Goal: Task Accomplishment & Management: Complete application form

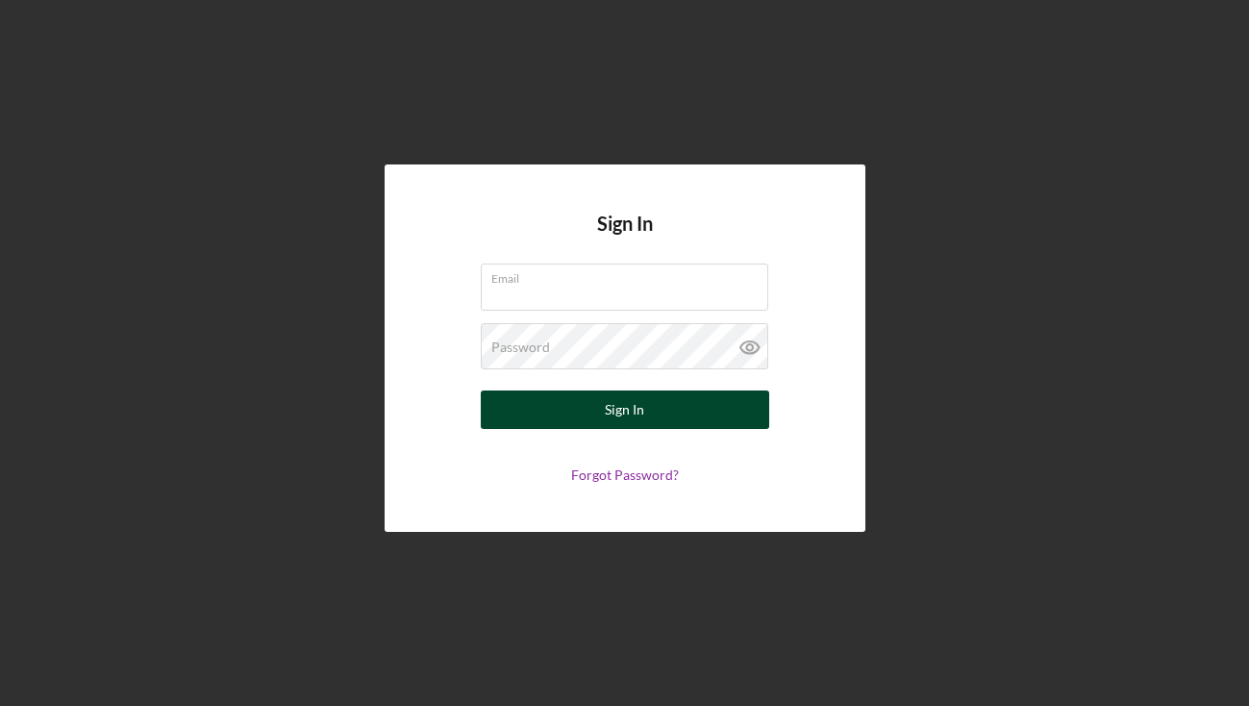
type input "[EMAIL_ADDRESS][DOMAIN_NAME]"
click at [529, 413] on button "Sign In" at bounding box center [625, 409] width 288 height 38
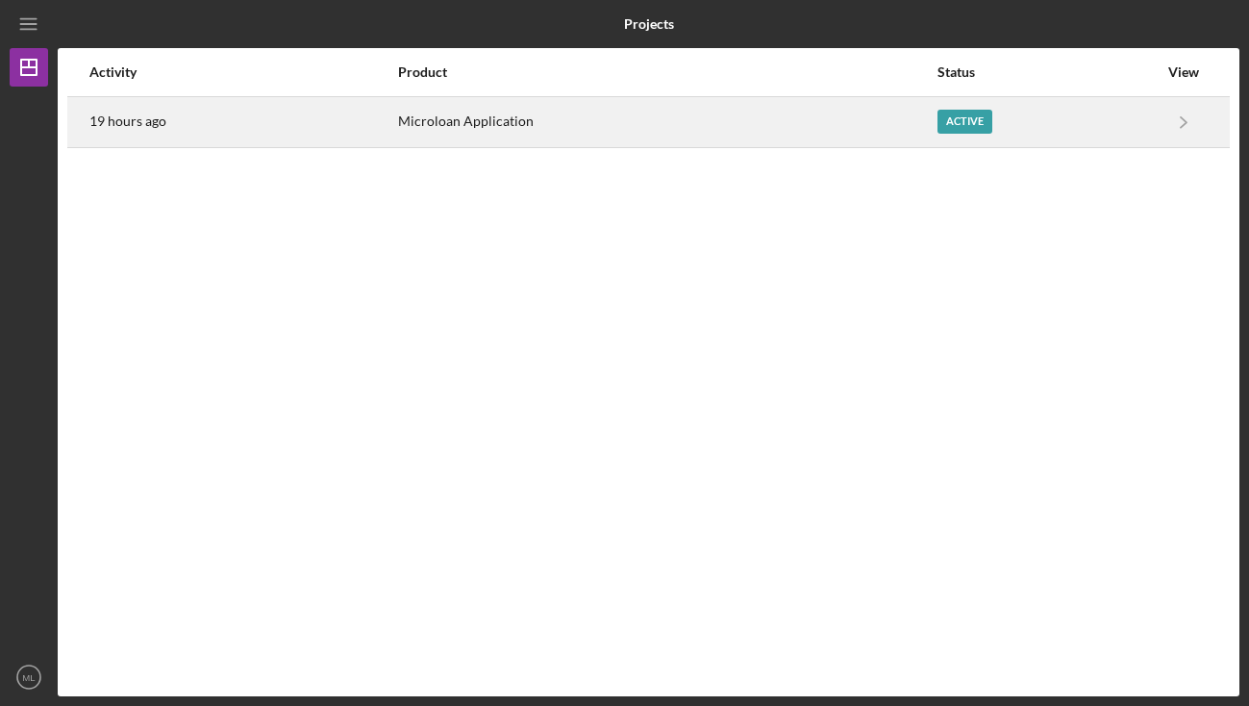
click at [1069, 115] on div "Active" at bounding box center [1047, 122] width 220 height 48
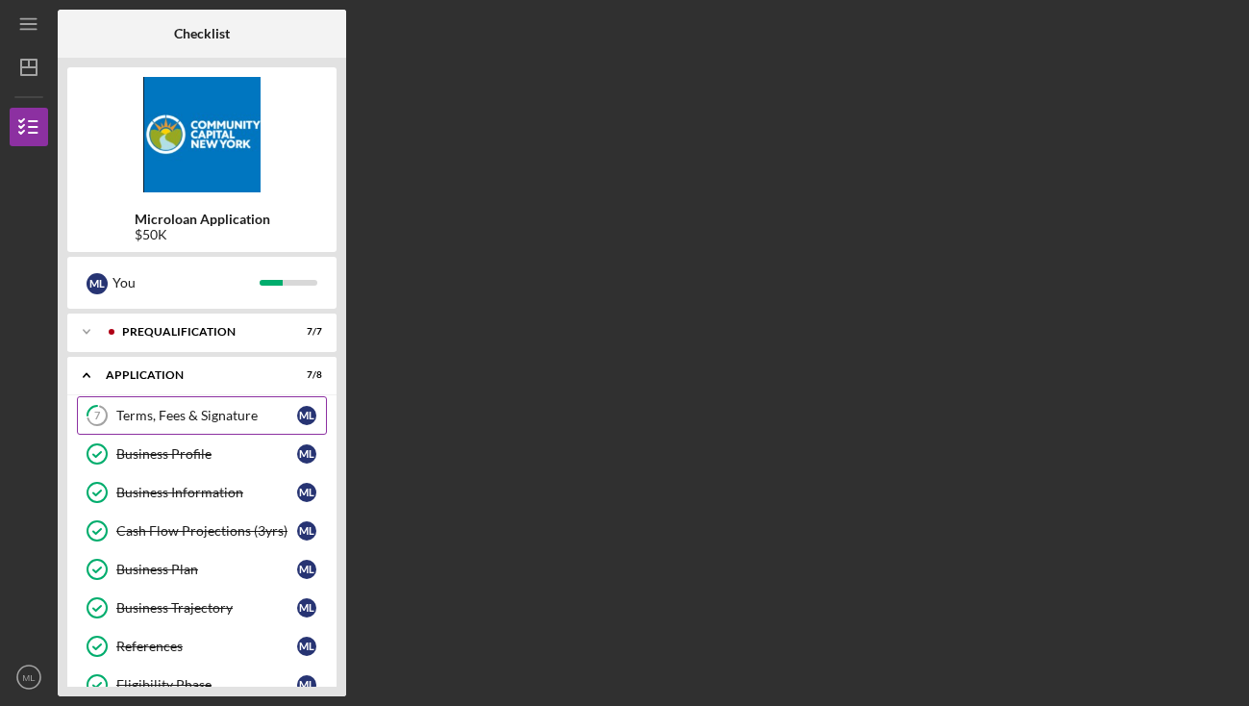
click at [197, 421] on div "Terms, Fees & Signature" at bounding box center [206, 415] width 181 height 15
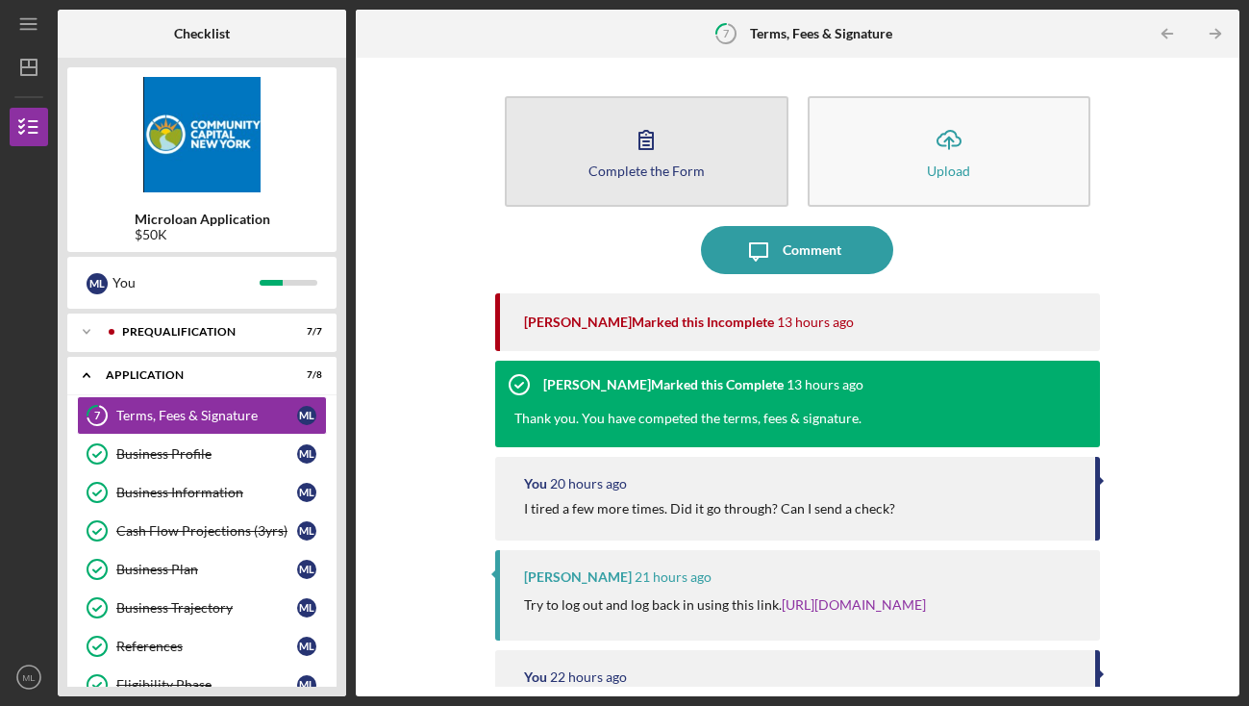
click at [641, 169] on div "Complete the Form" at bounding box center [646, 170] width 116 height 14
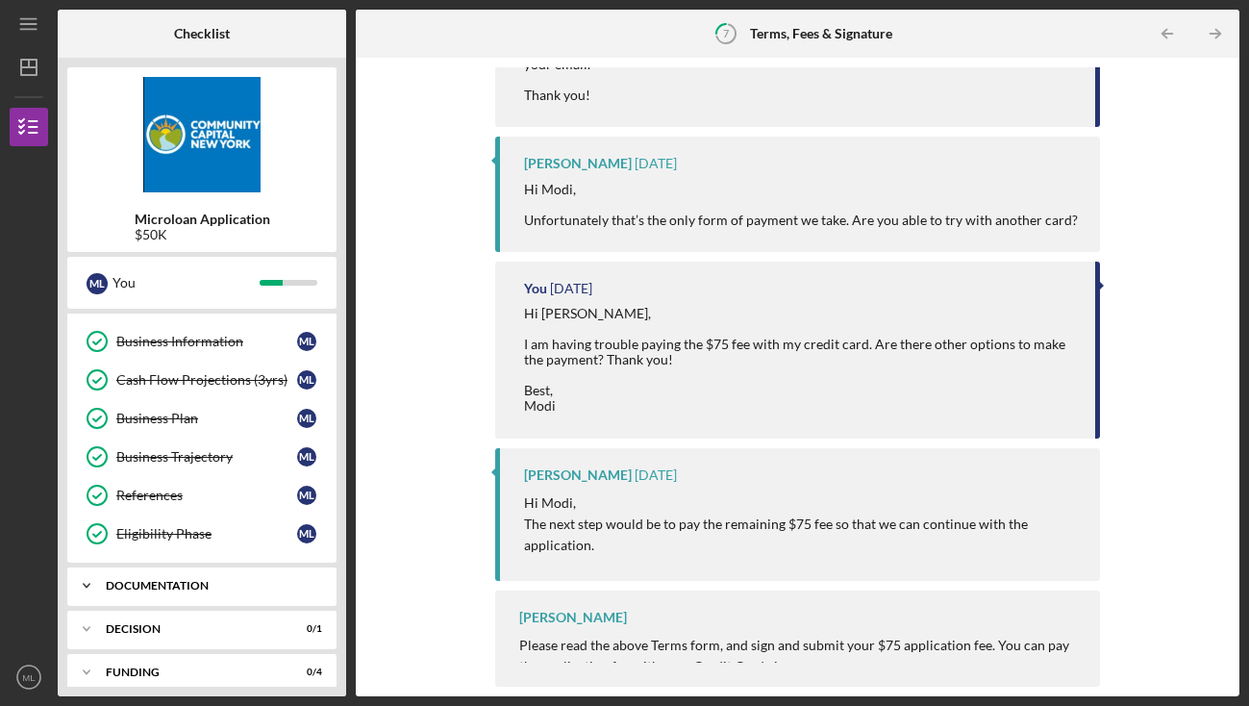
scroll to position [253, 0]
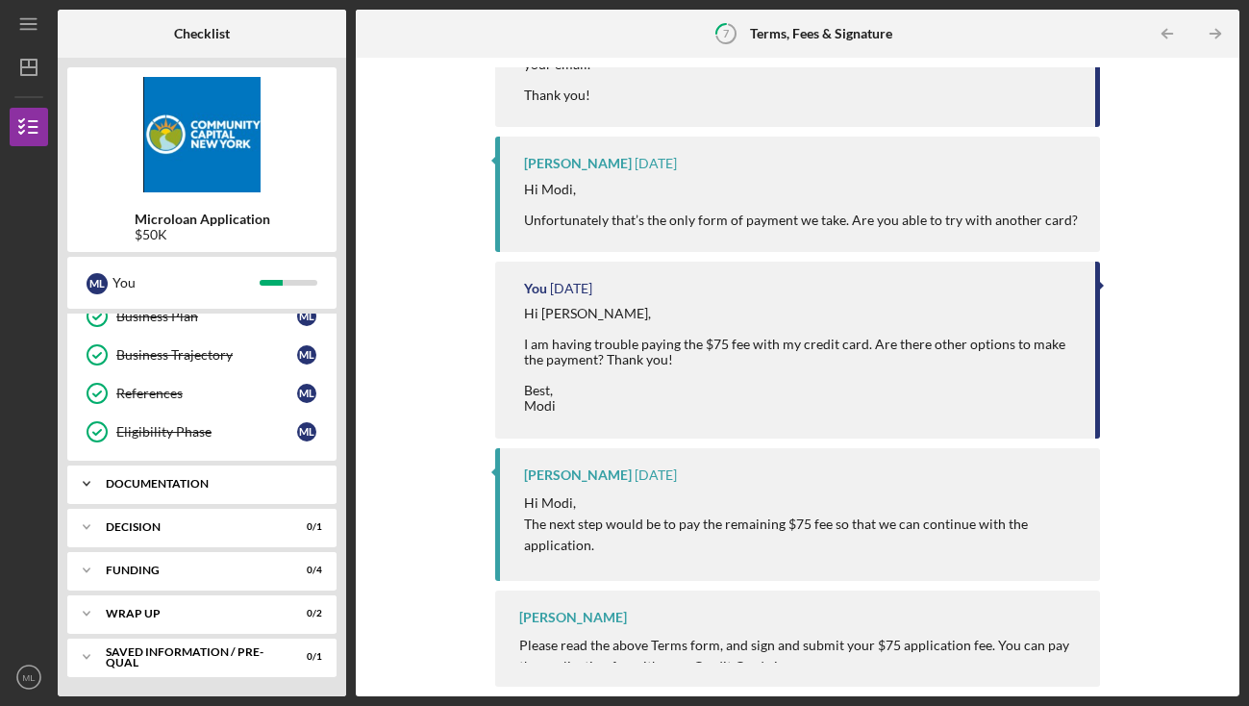
click at [216, 484] on div "Documentation" at bounding box center [209, 484] width 207 height 12
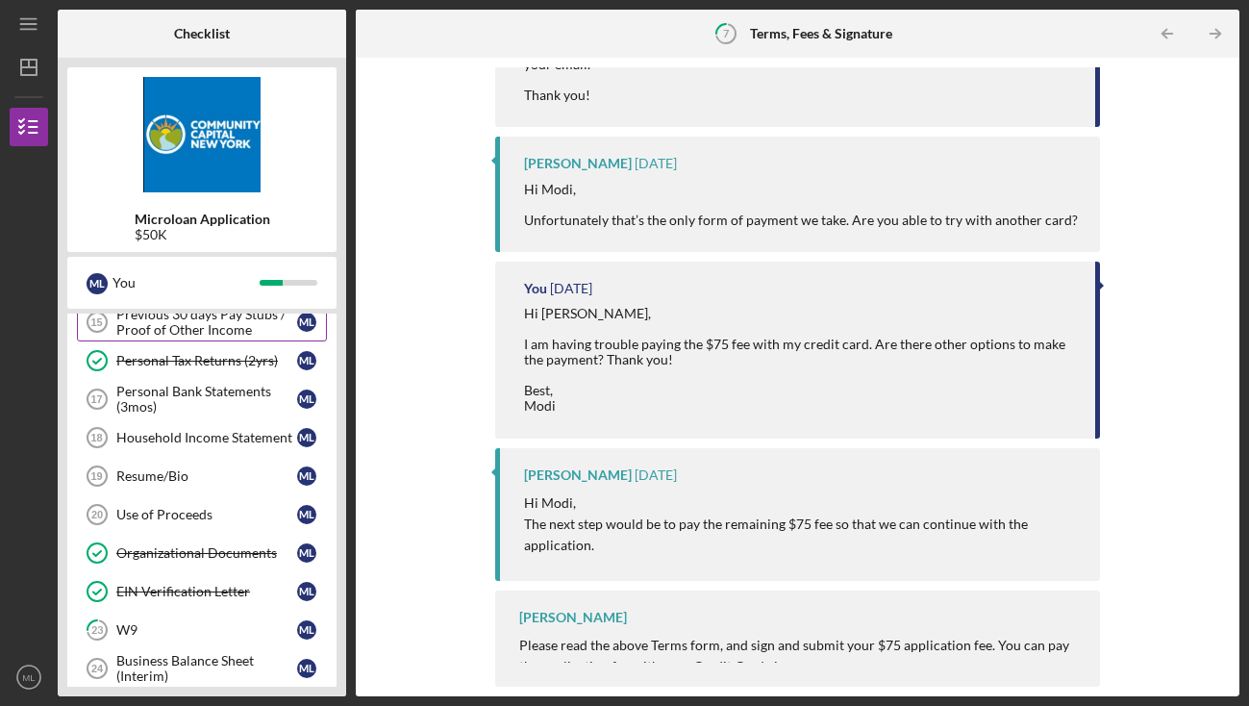
scroll to position [483, 0]
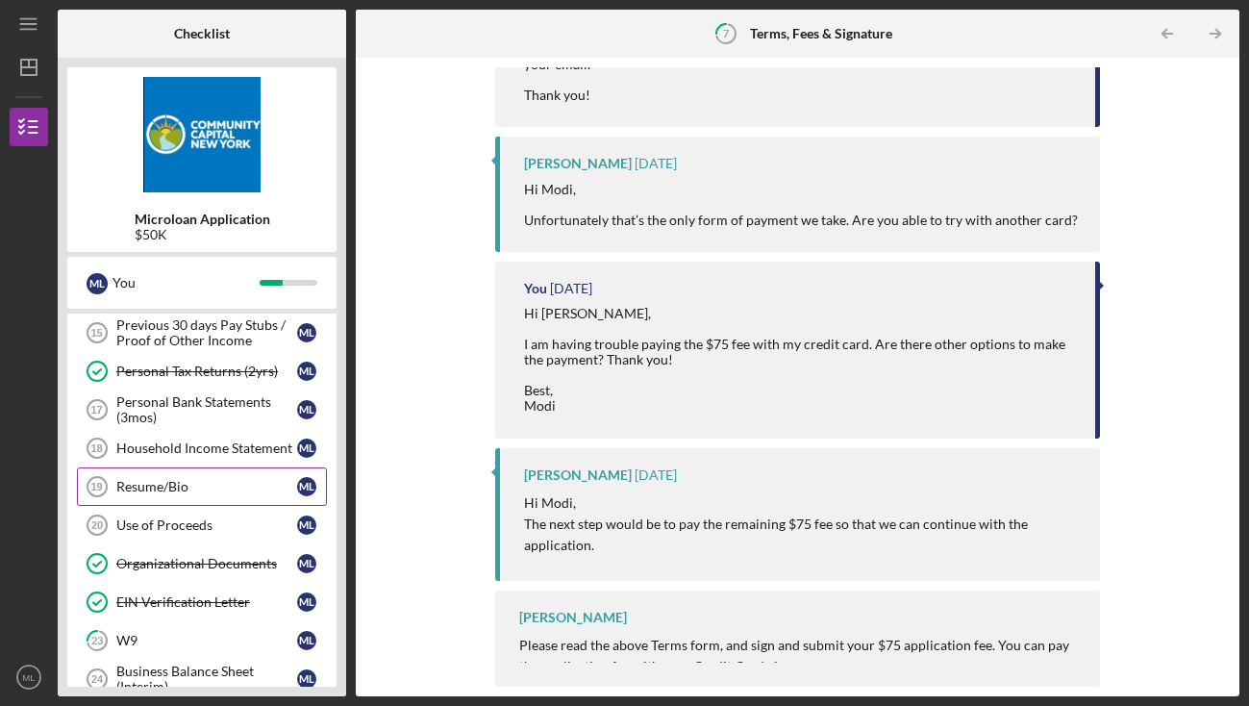
click at [162, 482] on div "Resume/Bio" at bounding box center [206, 486] width 181 height 15
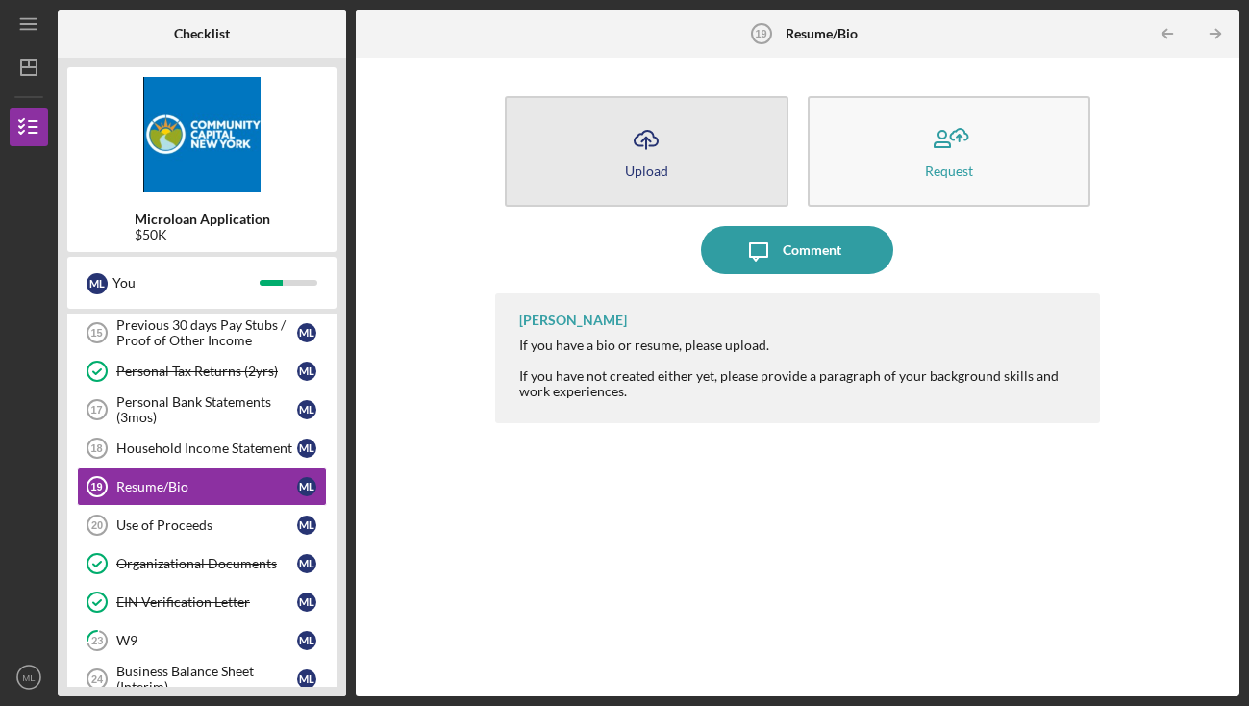
click at [633, 168] on div "Upload" at bounding box center [646, 170] width 43 height 14
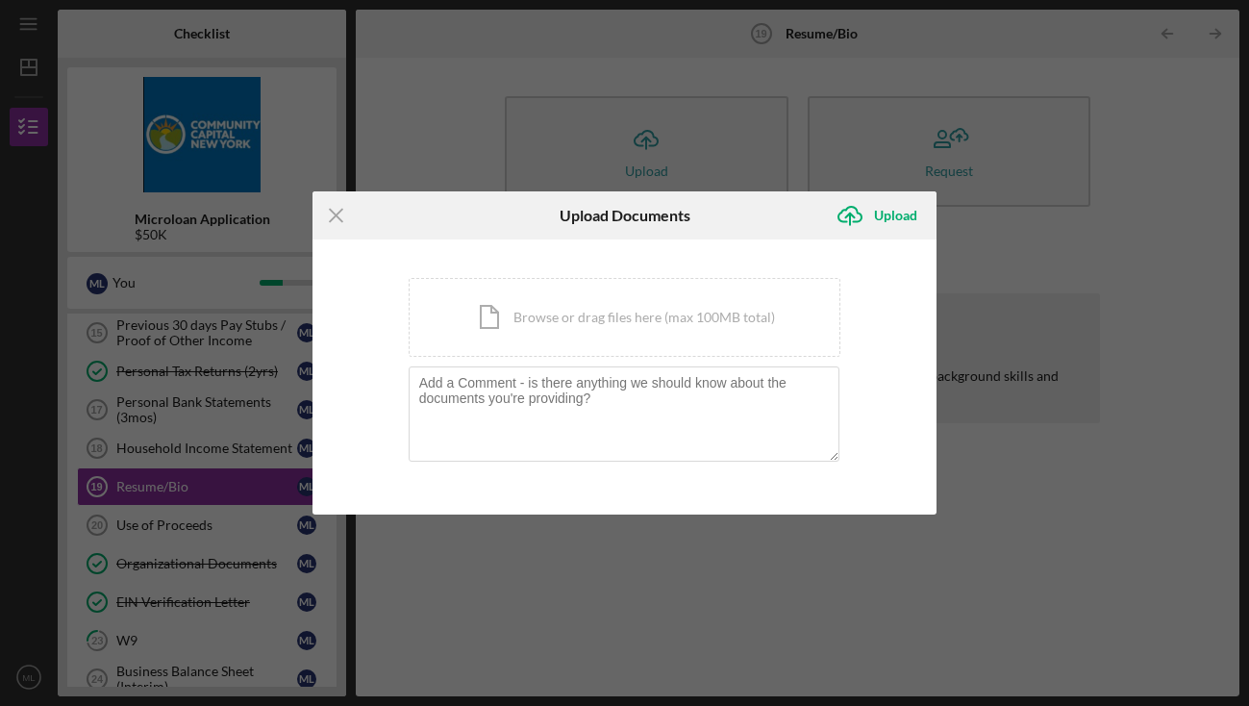
click at [1053, 242] on div "Icon/Menu Close Upload Documents Icon/Upload Upload You're uploading documents …" at bounding box center [624, 353] width 1249 height 706
click at [330, 217] on icon "Icon/Menu Close" at bounding box center [336, 215] width 48 height 48
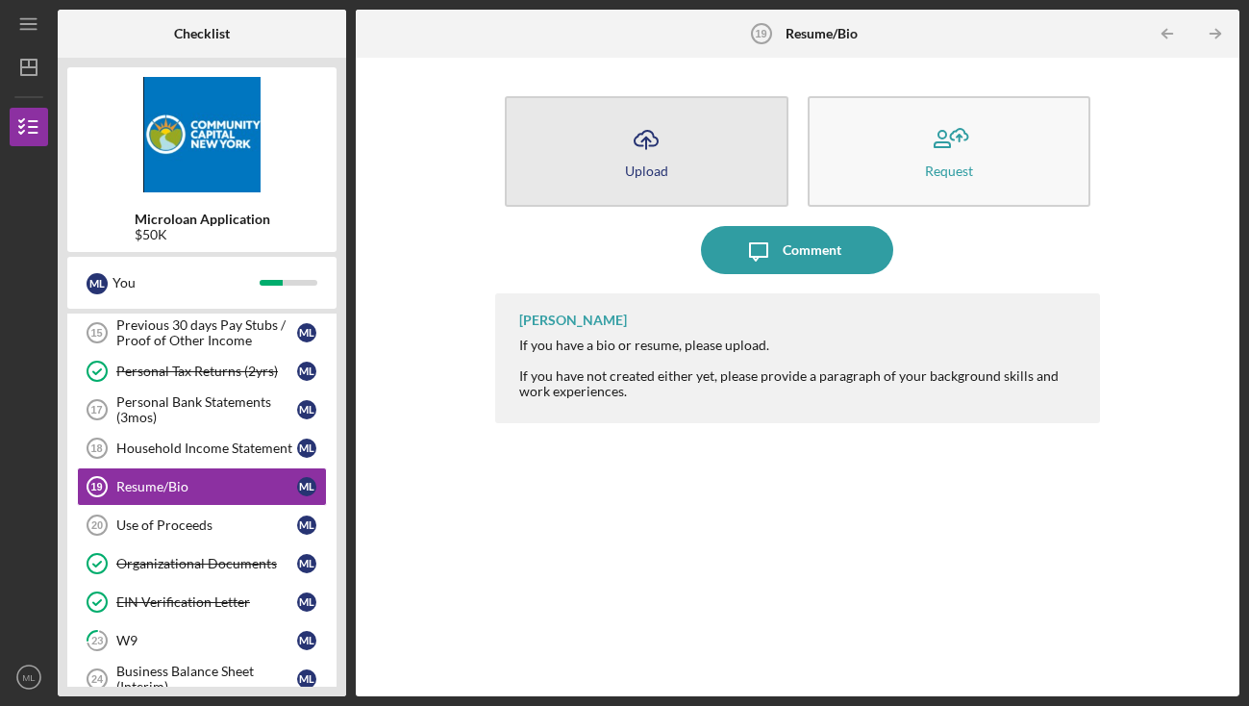
click at [661, 158] on icon "Icon/Upload" at bounding box center [646, 139] width 48 height 48
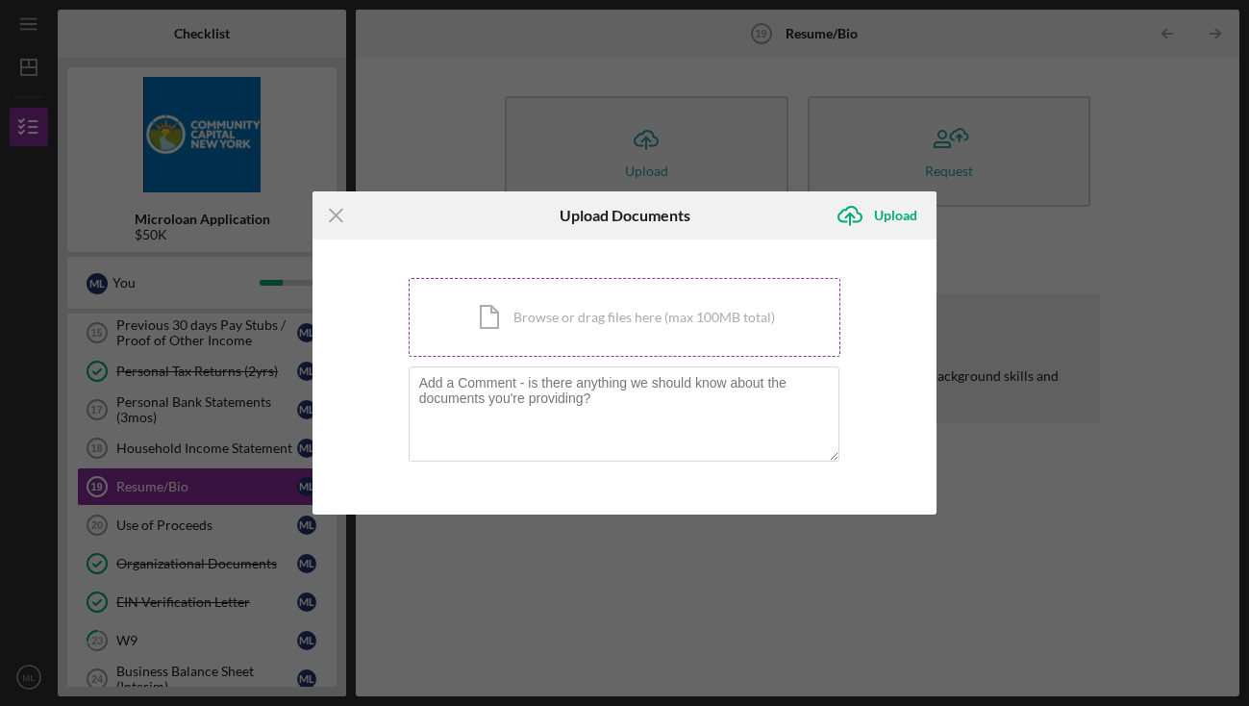
click at [618, 315] on div "Icon/Document Browse or drag files here (max 100MB total) Tap to choose files o…" at bounding box center [625, 317] width 433 height 79
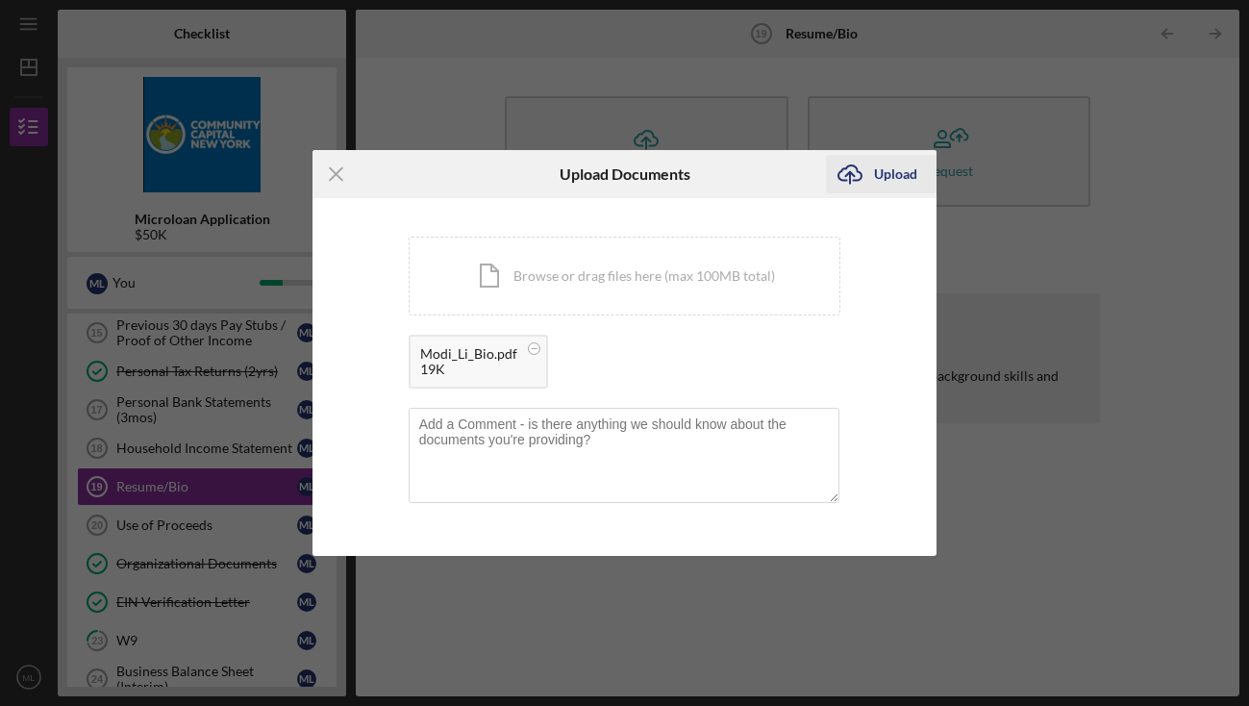
click at [880, 178] on div "Upload" at bounding box center [895, 174] width 43 height 38
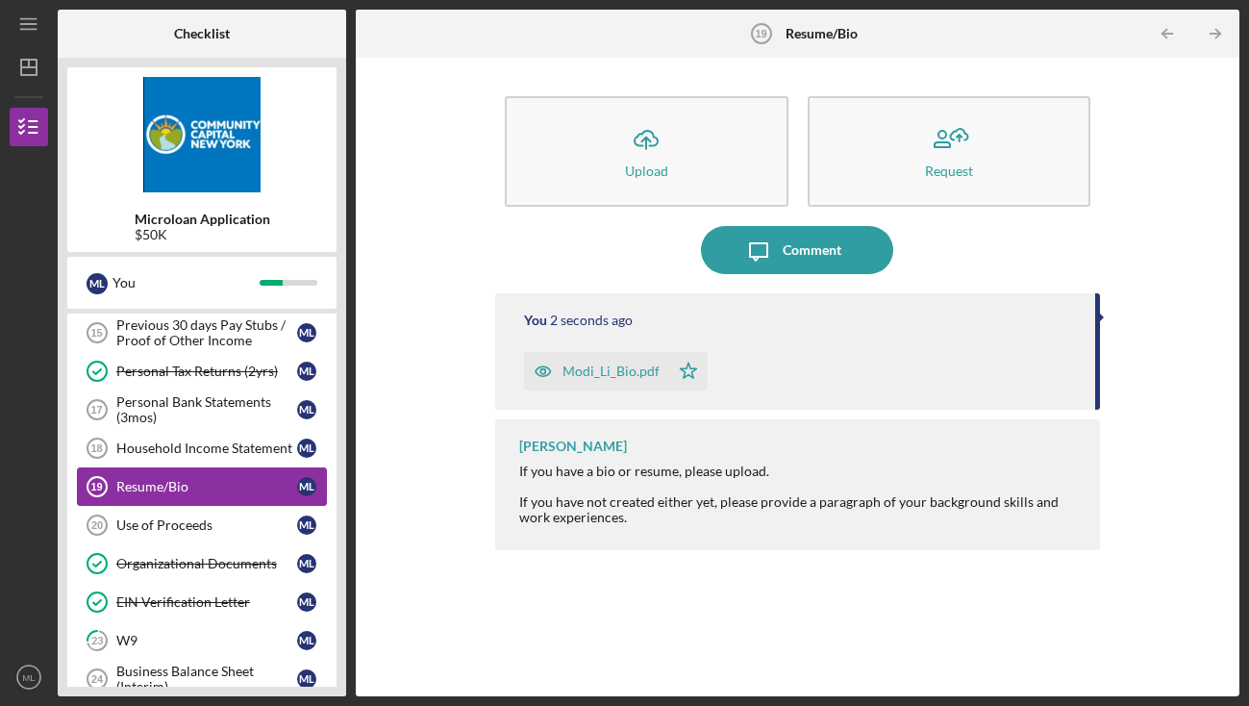
scroll to position [513, 0]
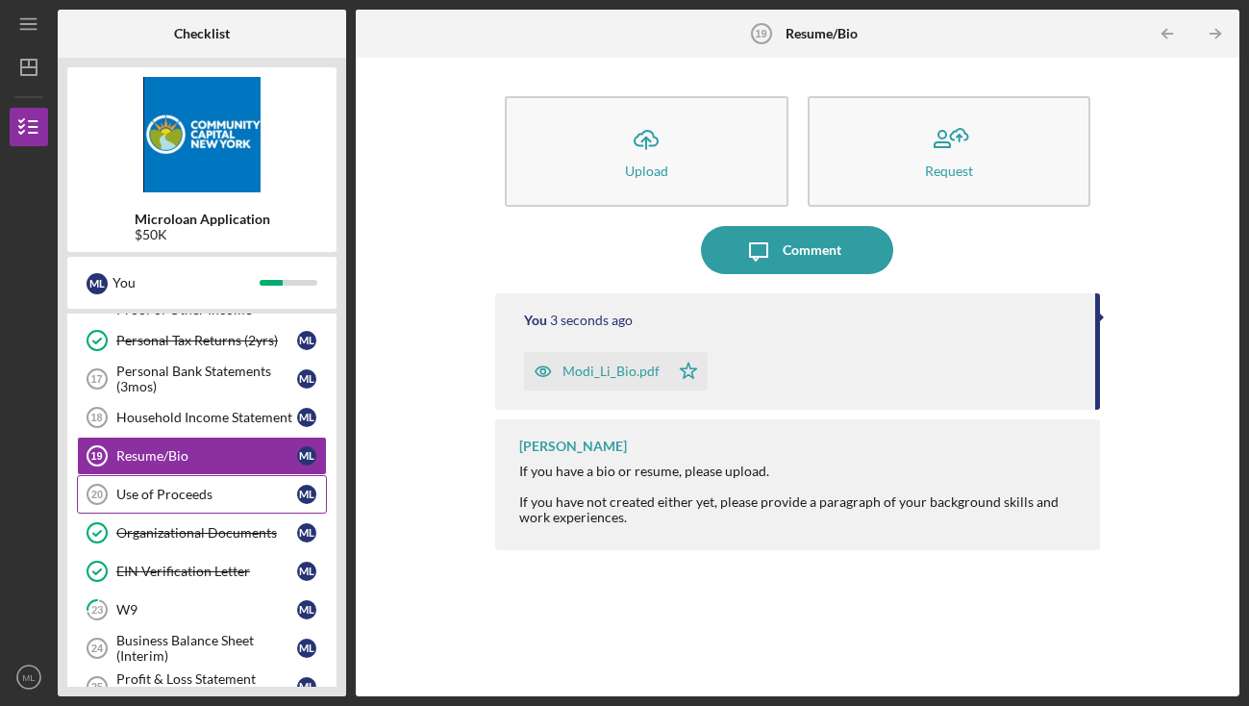
click at [202, 496] on div "Use of Proceeds" at bounding box center [206, 493] width 181 height 15
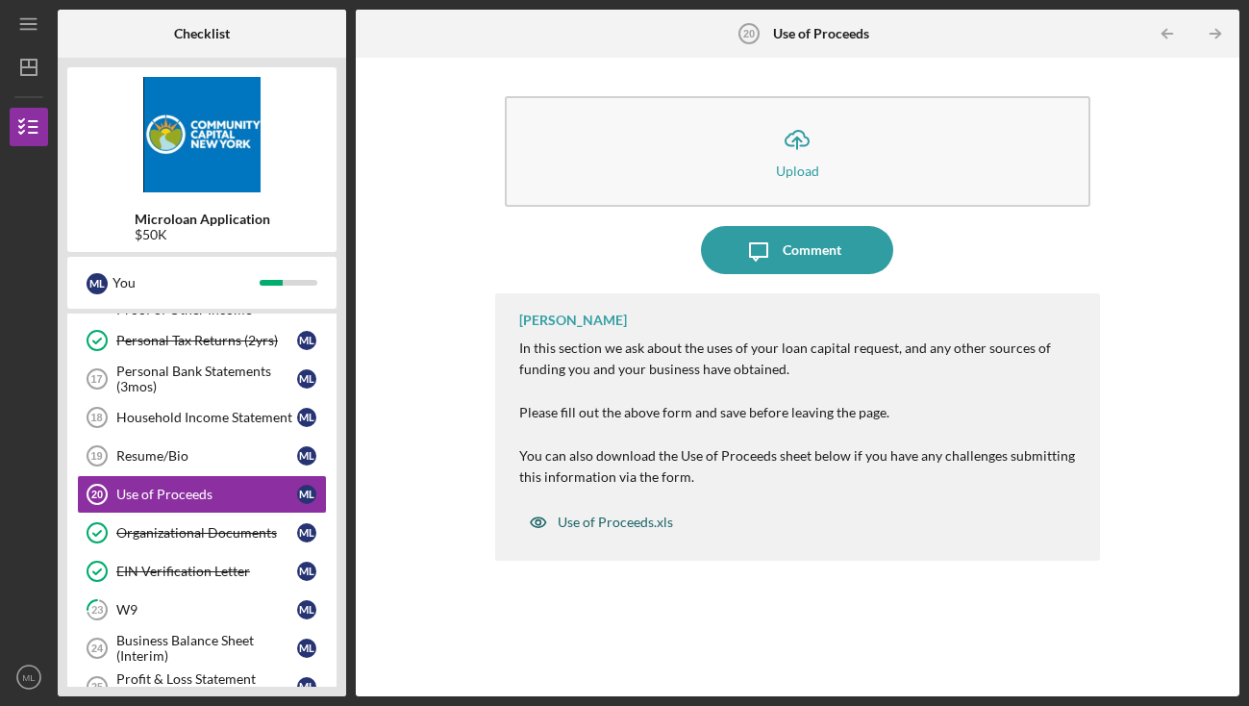
click at [604, 525] on div "Use of Proceeds.xls" at bounding box center [615, 521] width 115 height 15
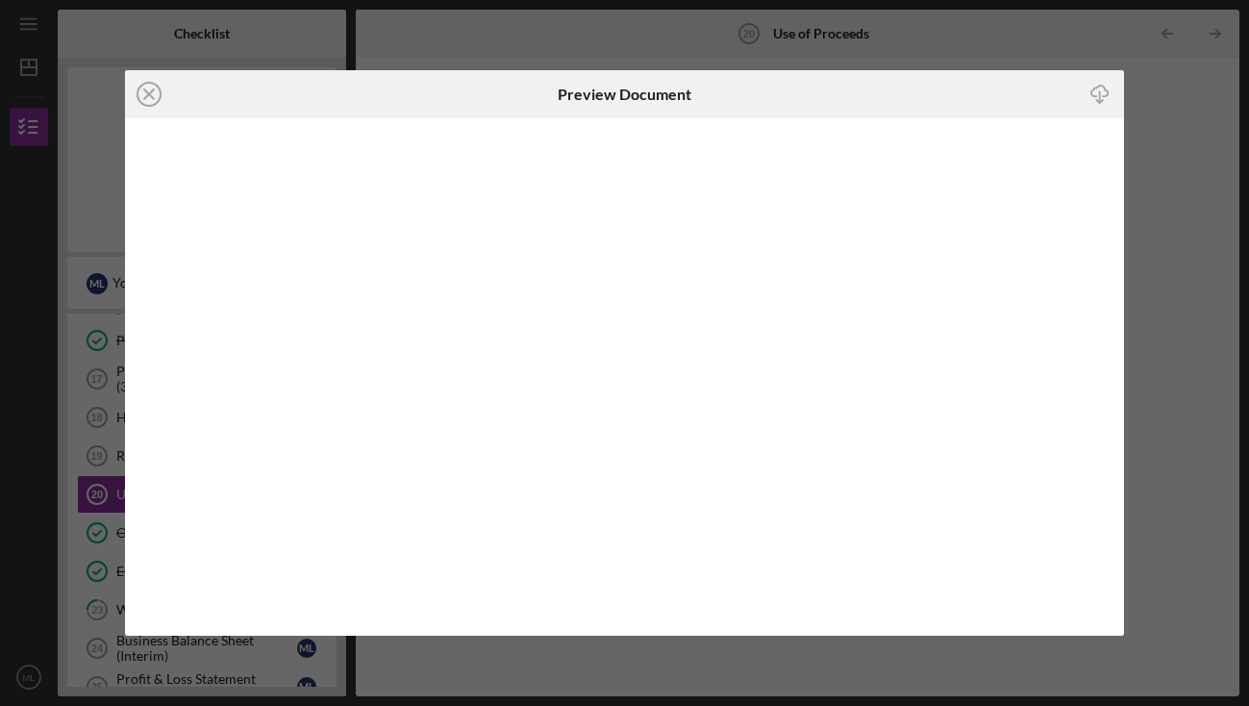
click at [1095, 92] on icon "Icon/Download" at bounding box center [1100, 94] width 43 height 43
click at [150, 88] on icon "Icon/Close" at bounding box center [149, 94] width 48 height 48
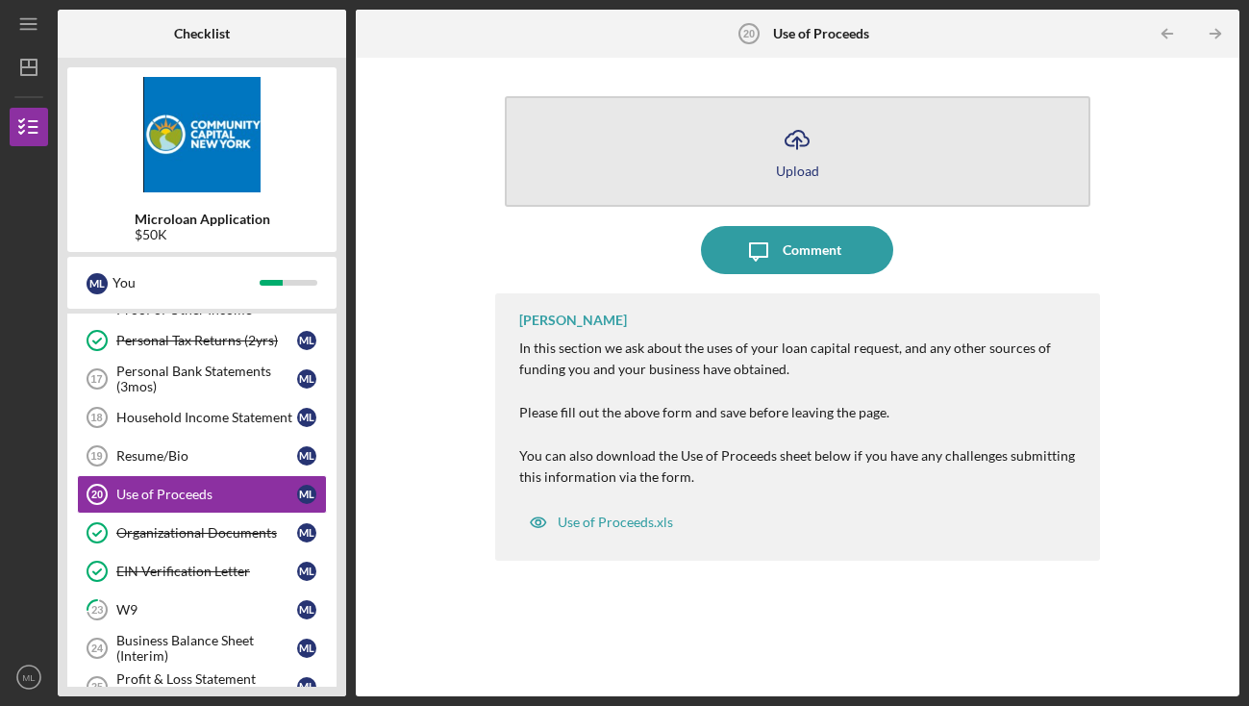
click at [839, 176] on button "Icon/Upload Upload" at bounding box center [797, 151] width 585 height 111
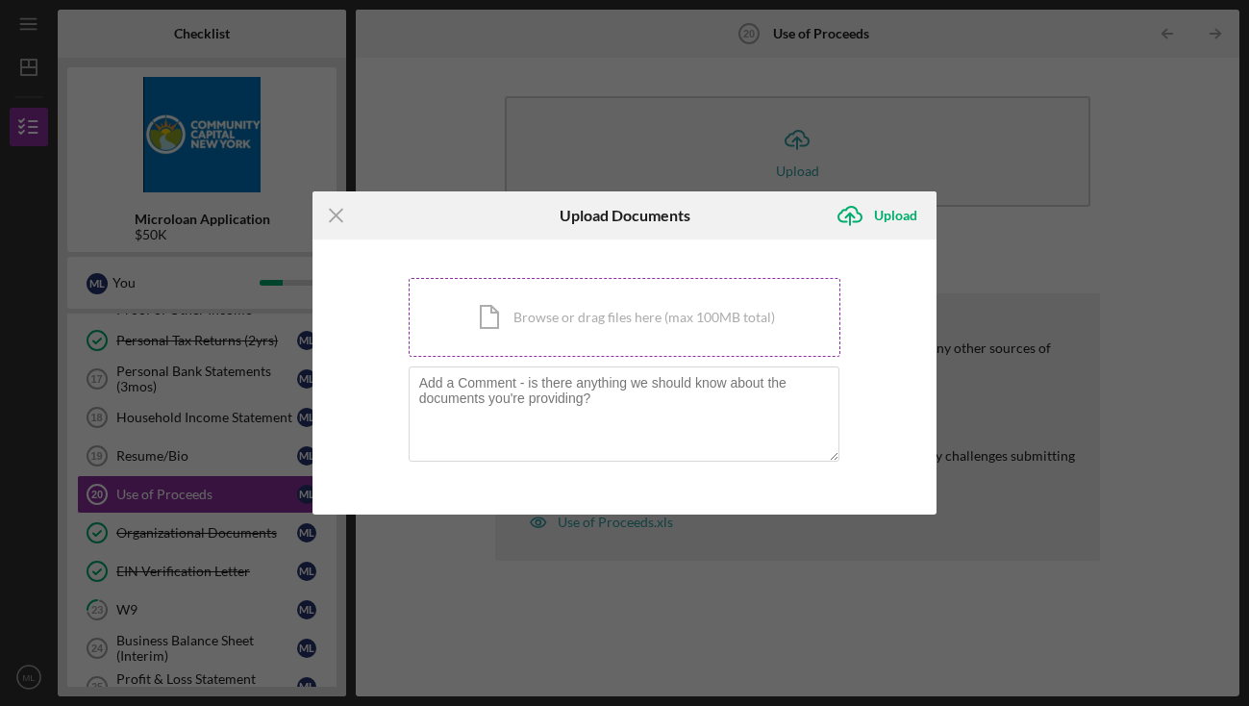
click at [717, 316] on div "Icon/Document Browse or drag files here (max 100MB total) Tap to choose files o…" at bounding box center [625, 317] width 433 height 79
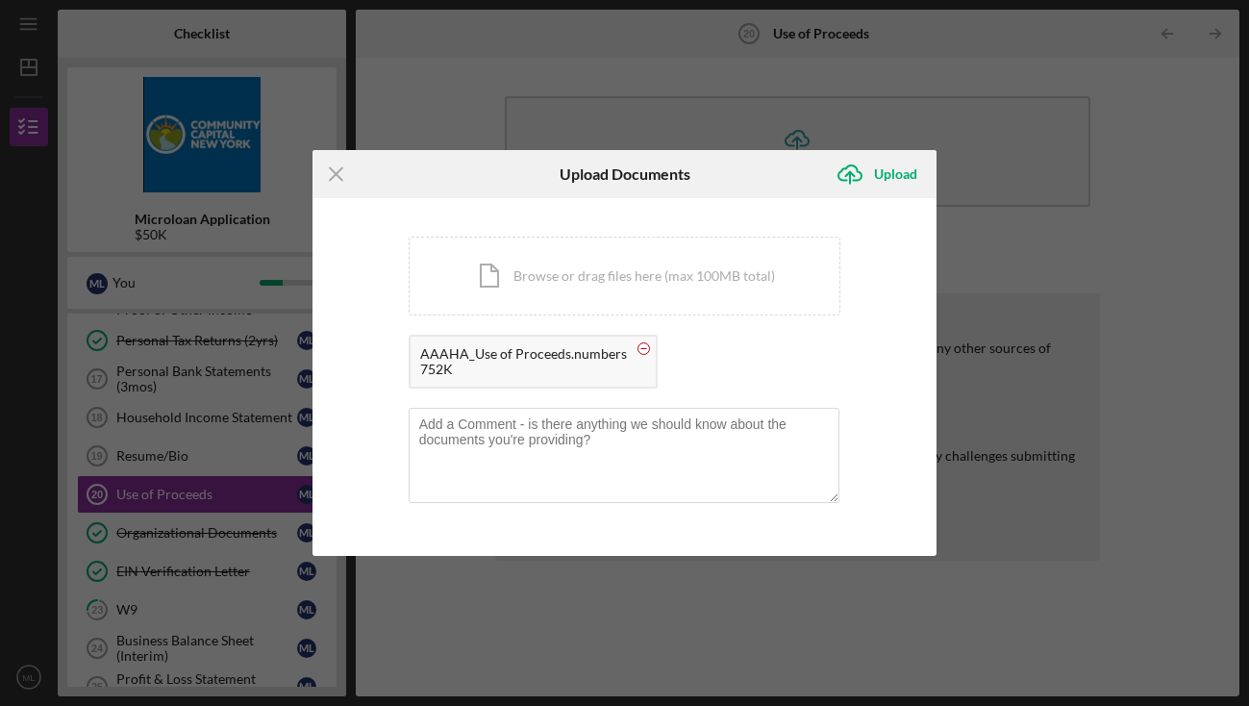
click at [641, 347] on circle at bounding box center [643, 349] width 12 height 12
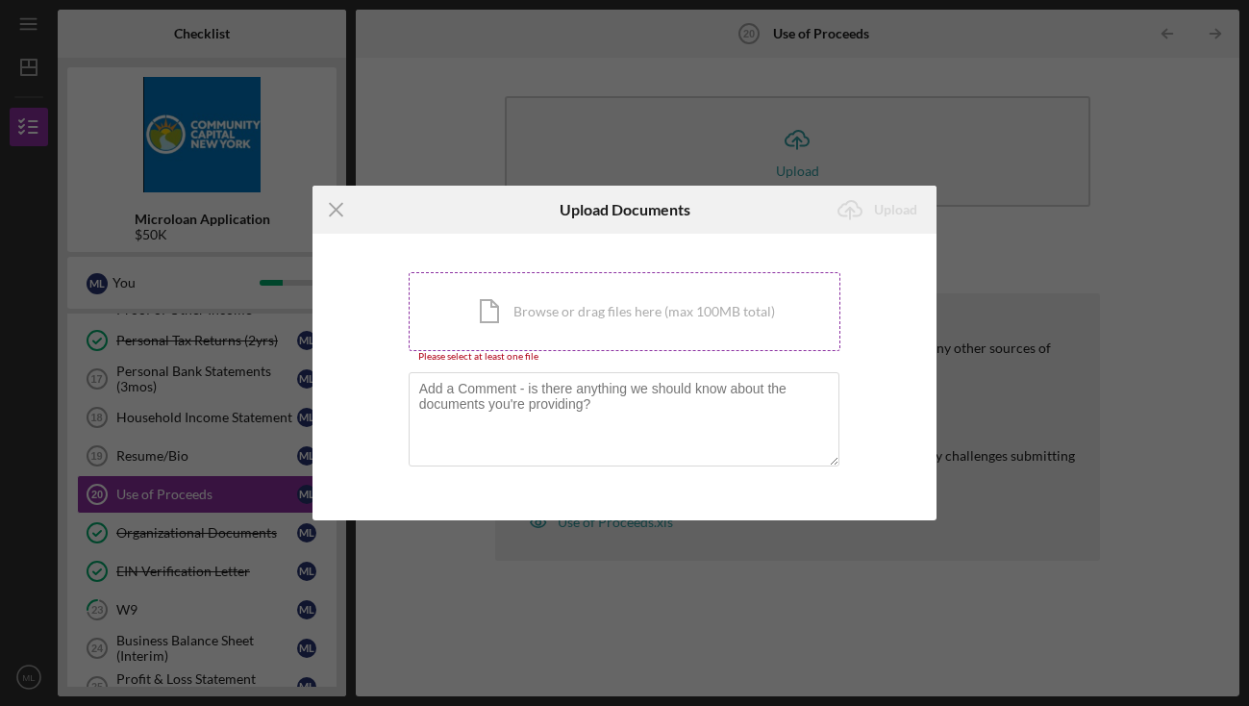
click at [512, 301] on div "Icon/Document Browse or drag files here (max 100MB total) Tap to choose files o…" at bounding box center [625, 311] width 433 height 79
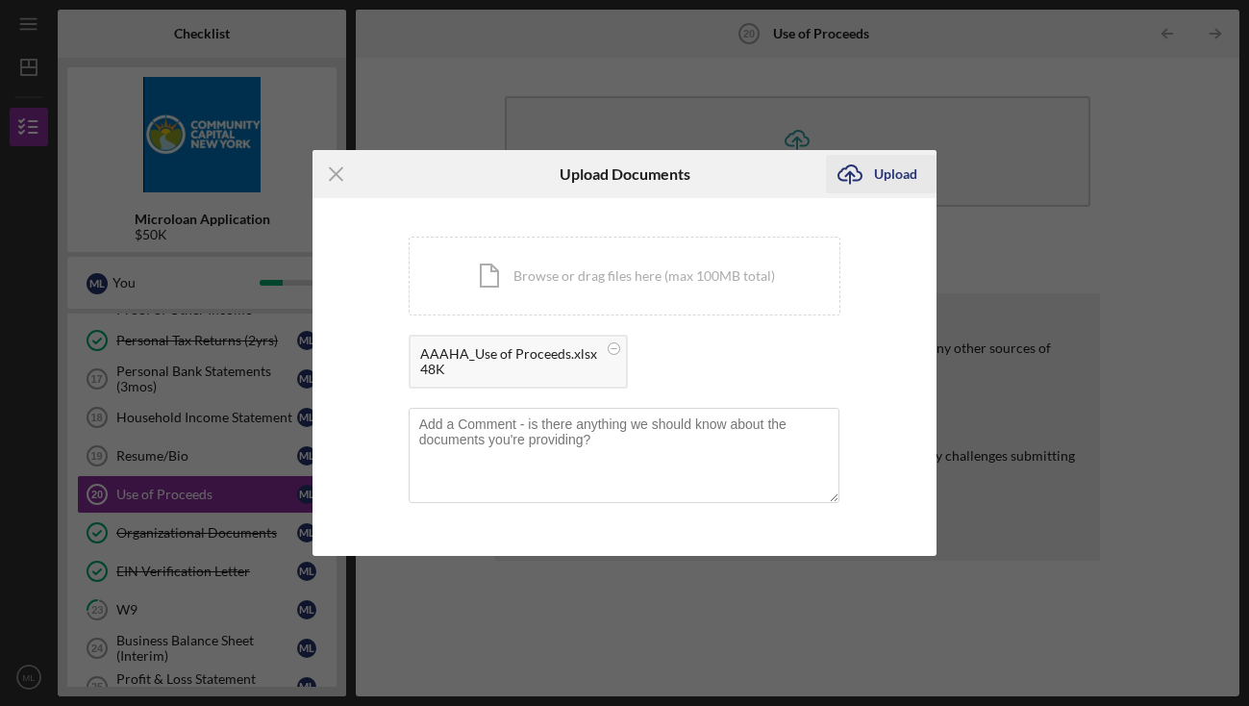
click at [883, 174] on div "Upload" at bounding box center [895, 174] width 43 height 38
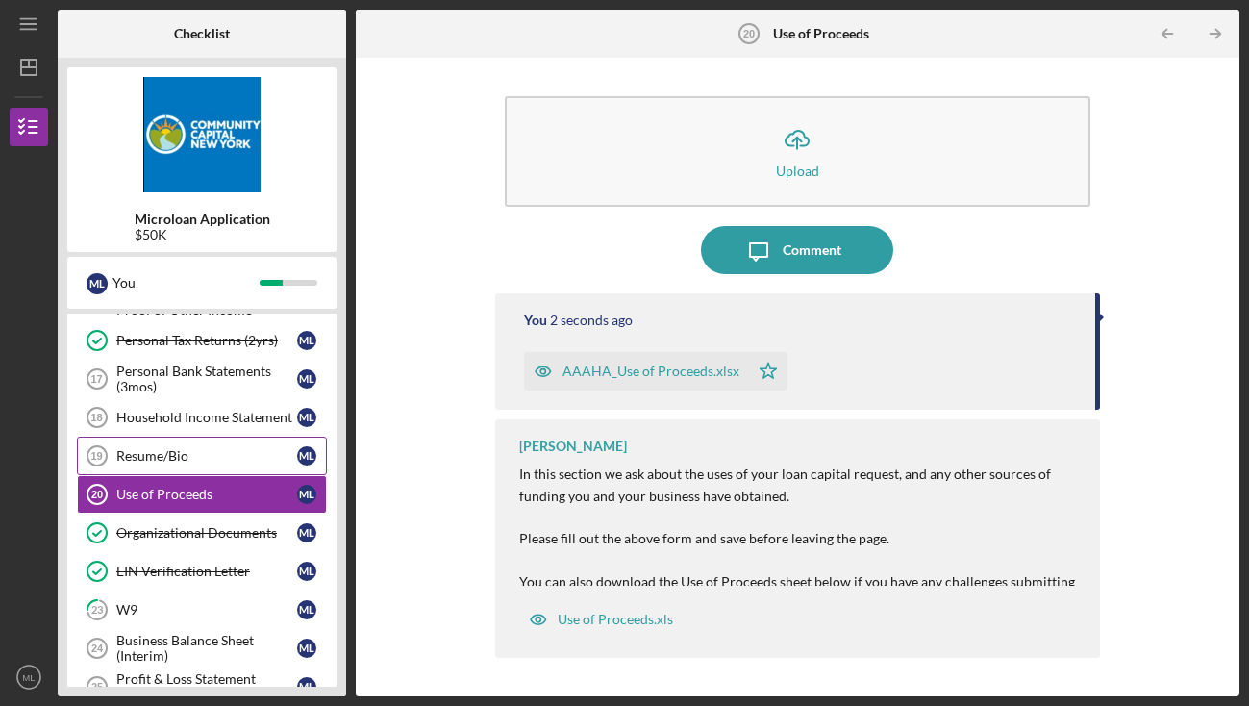
click at [239, 452] on div "Resume/Bio" at bounding box center [206, 455] width 181 height 15
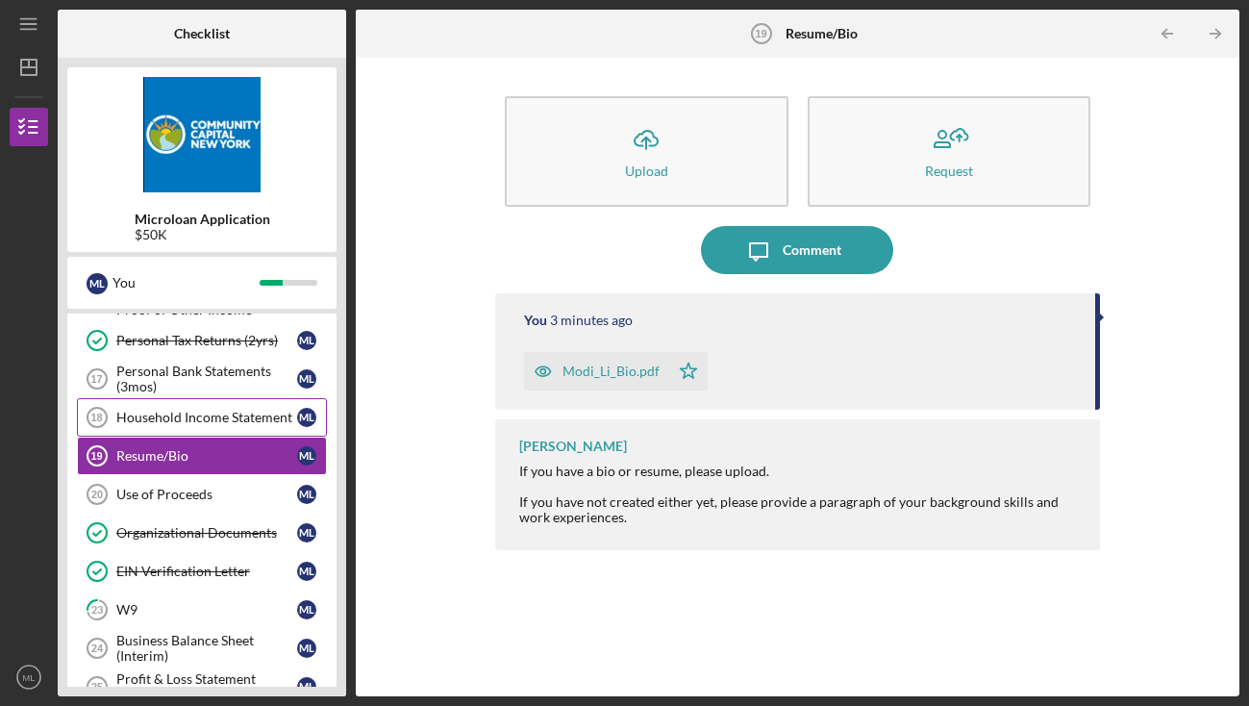
click at [238, 418] on div "Household Income Statement" at bounding box center [206, 417] width 181 height 15
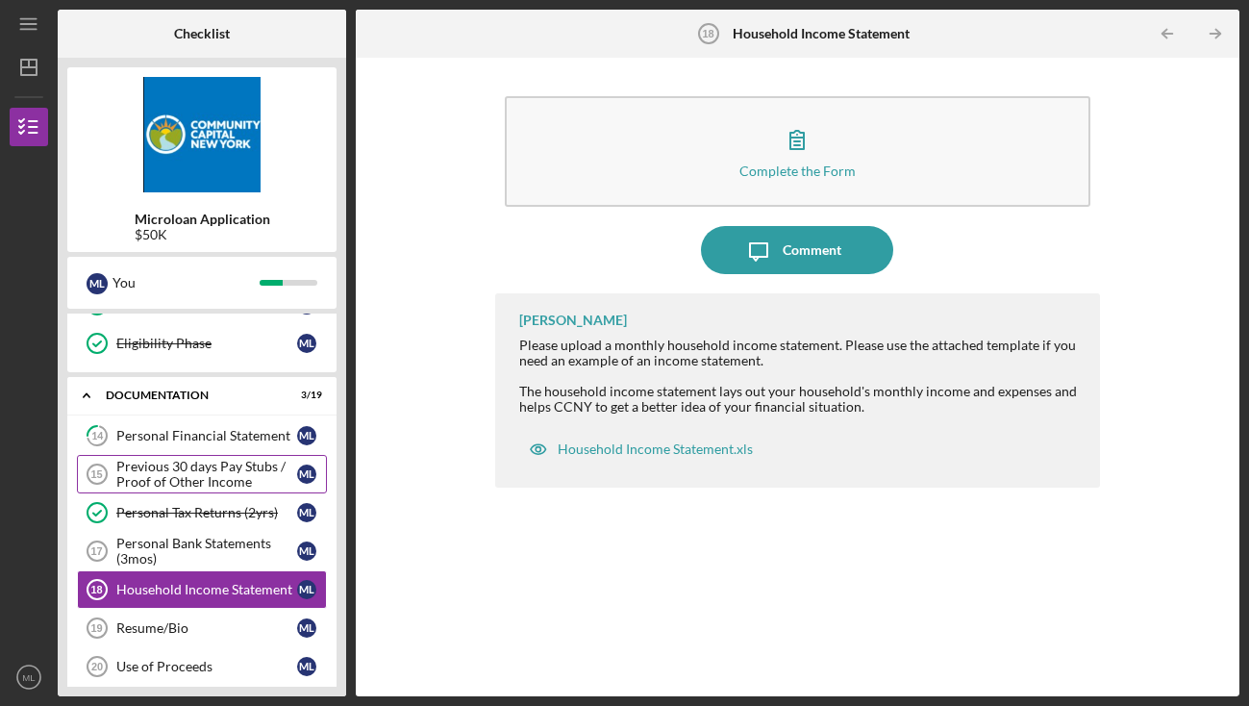
scroll to position [318, 0]
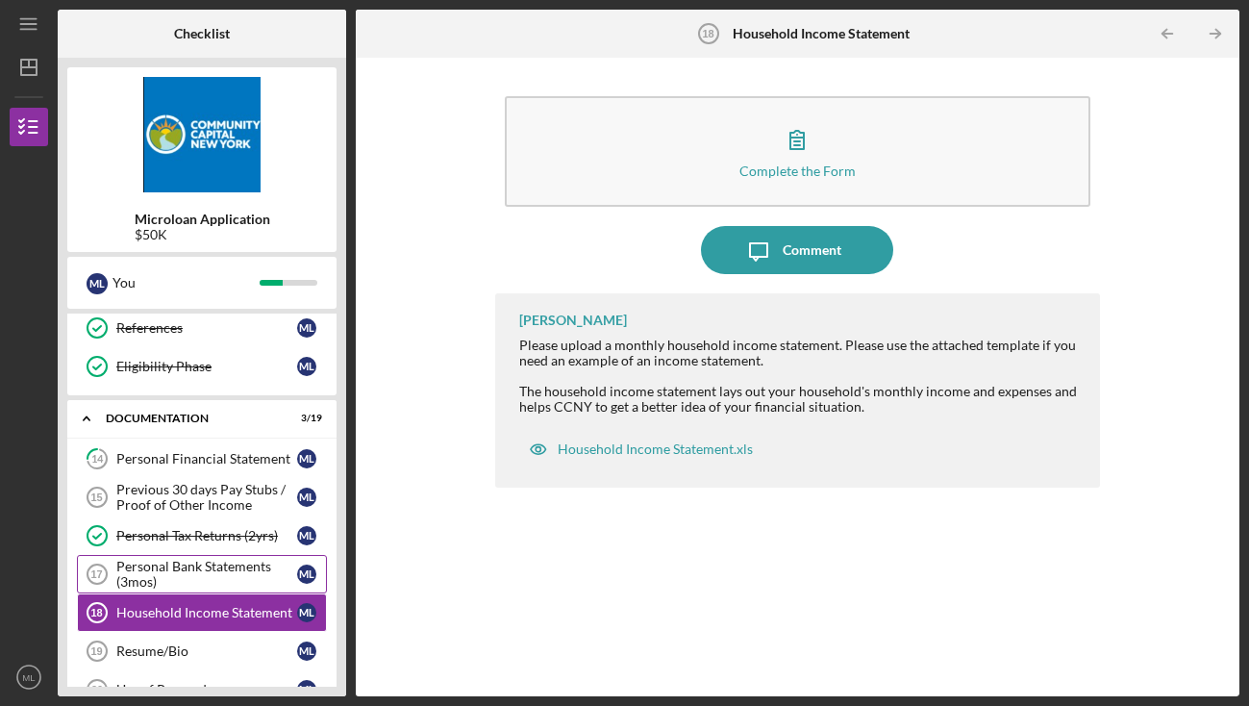
click at [216, 575] on div "Personal Bank Statements (3mos)" at bounding box center [206, 574] width 181 height 31
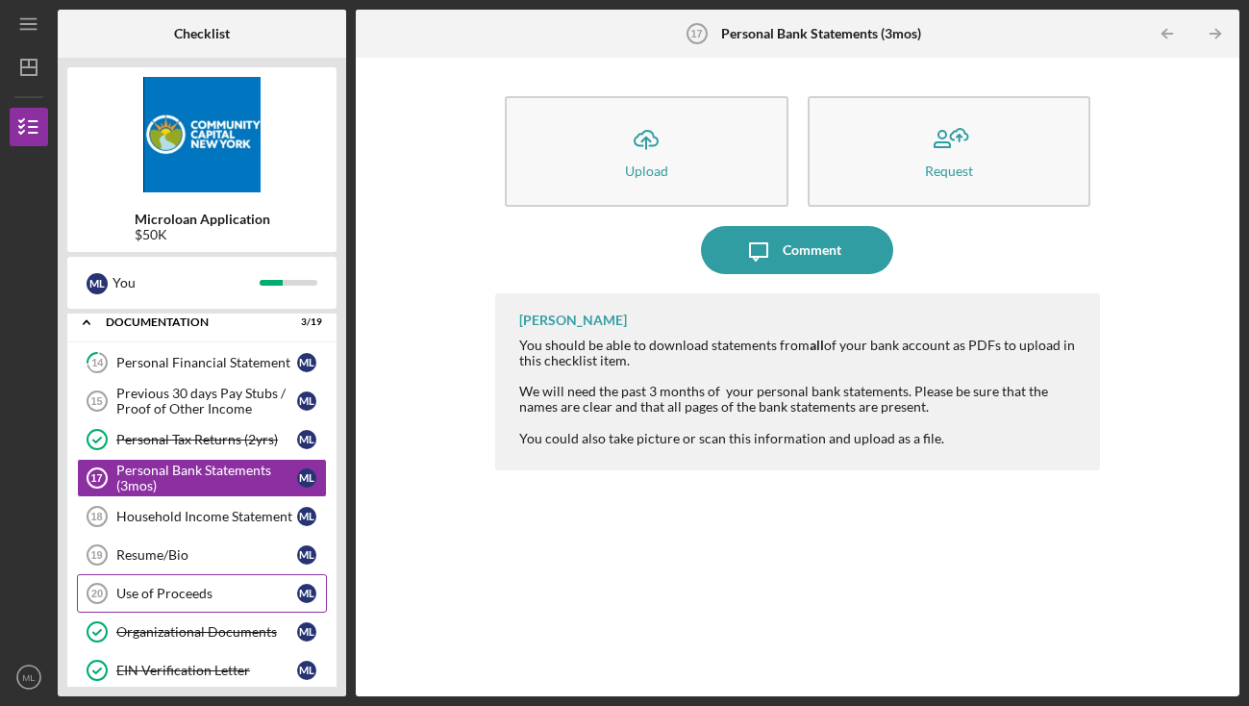
scroll to position [407, 0]
